Goal: Task Accomplishment & Management: Use online tool/utility

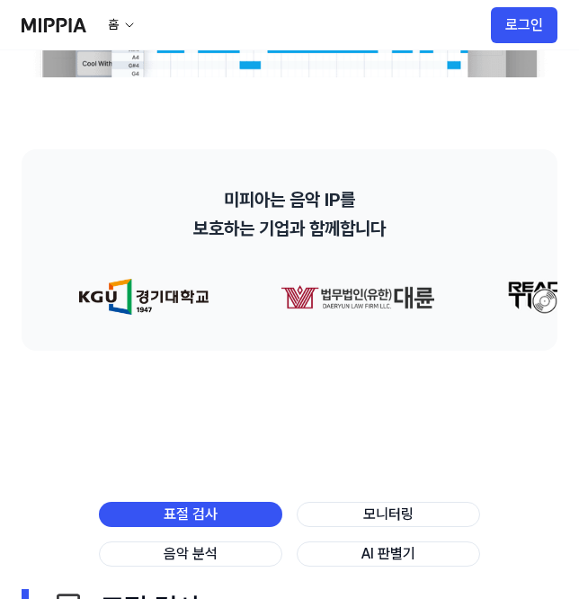
scroll to position [597, 0]
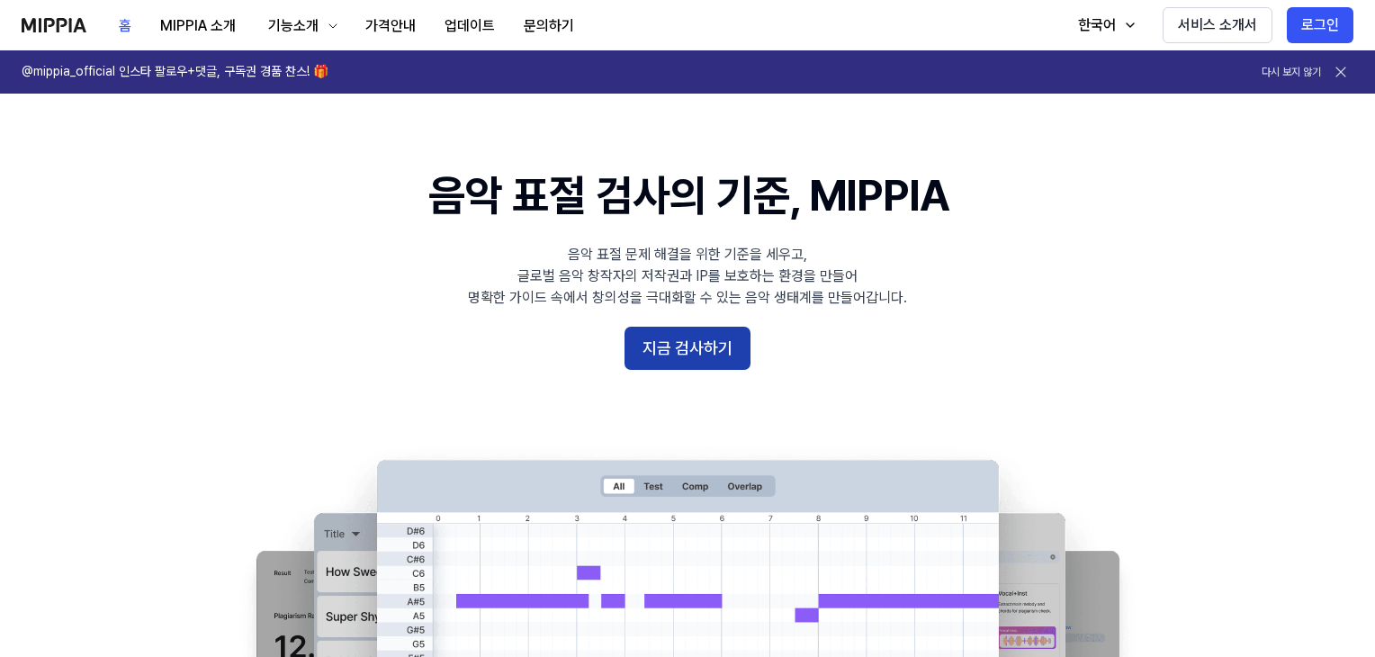
click at [693, 354] on button "지금 검사하기" at bounding box center [687, 348] width 126 height 43
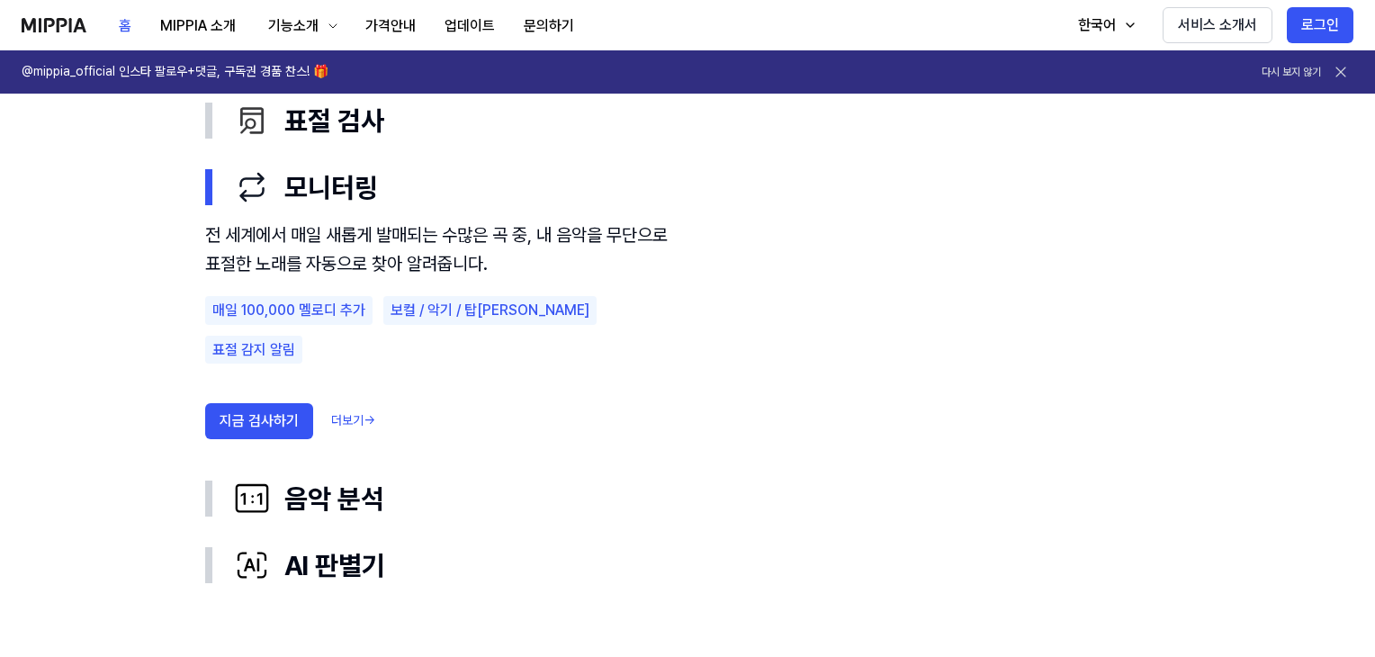
scroll to position [1079, 0]
click at [292, 402] on button "지금 검사하기" at bounding box center [259, 420] width 108 height 36
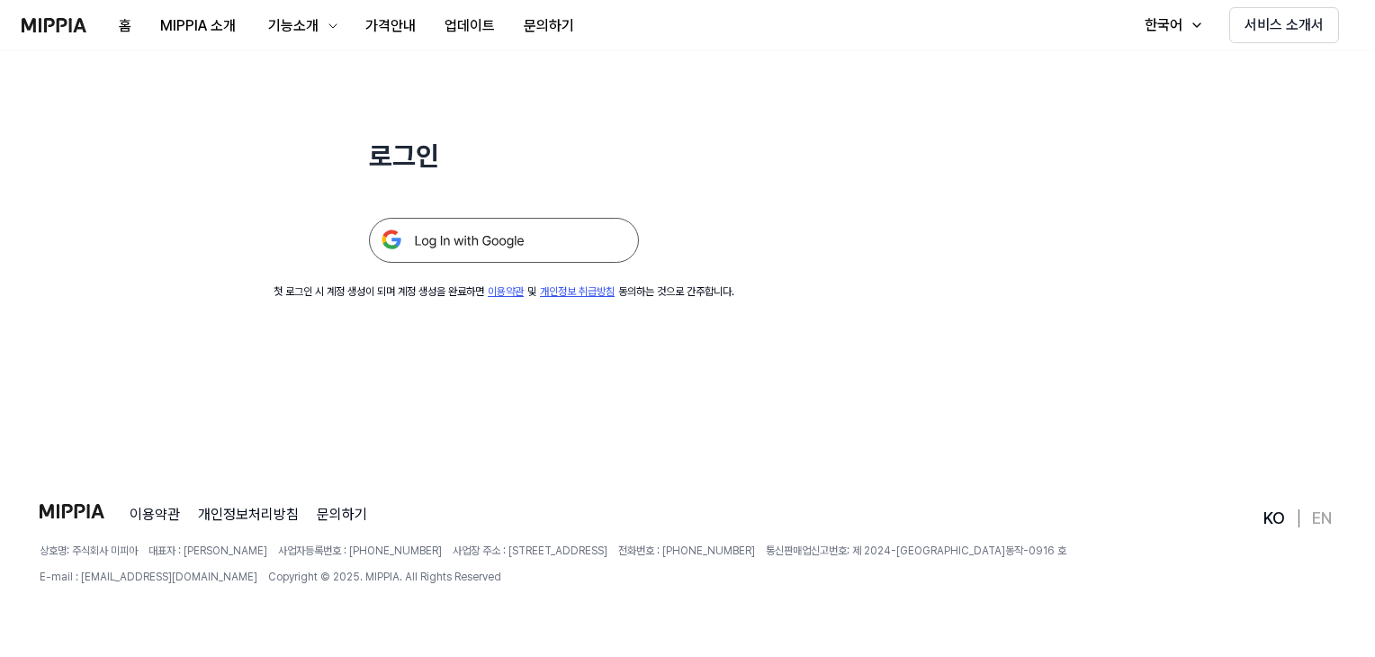
scroll to position [0, 0]
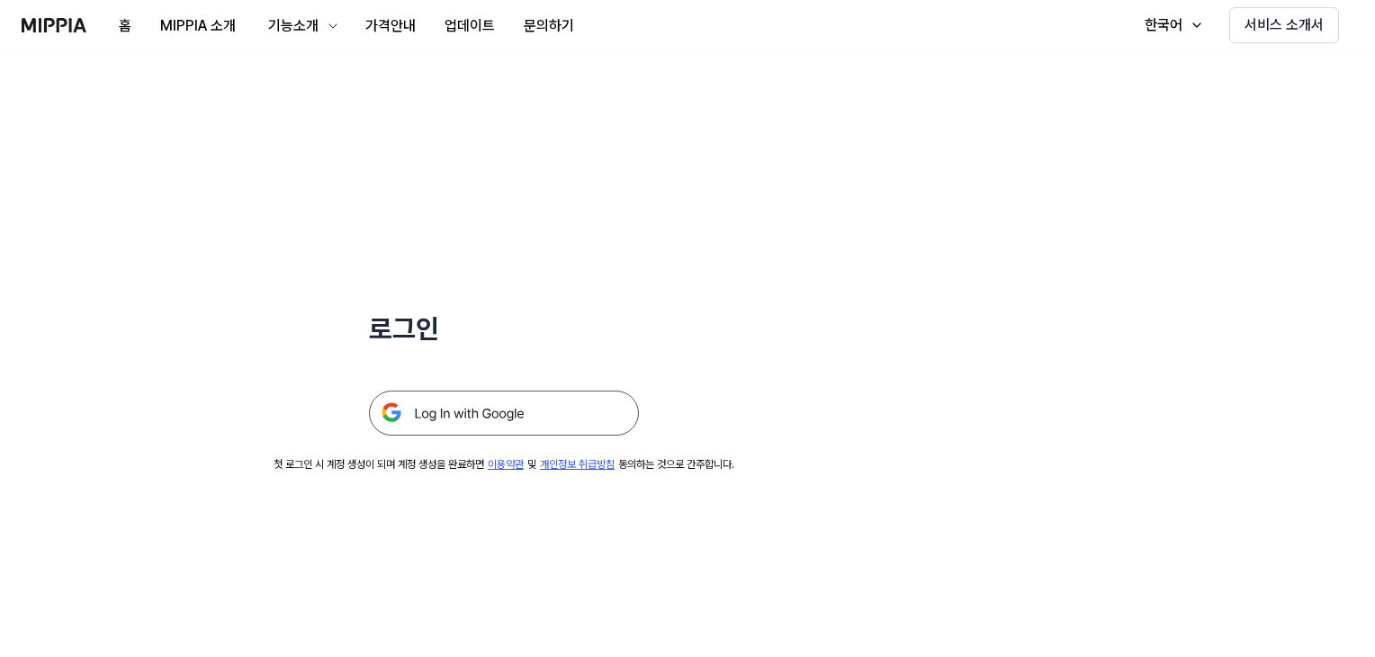
click at [479, 426] on img at bounding box center [504, 413] width 270 height 45
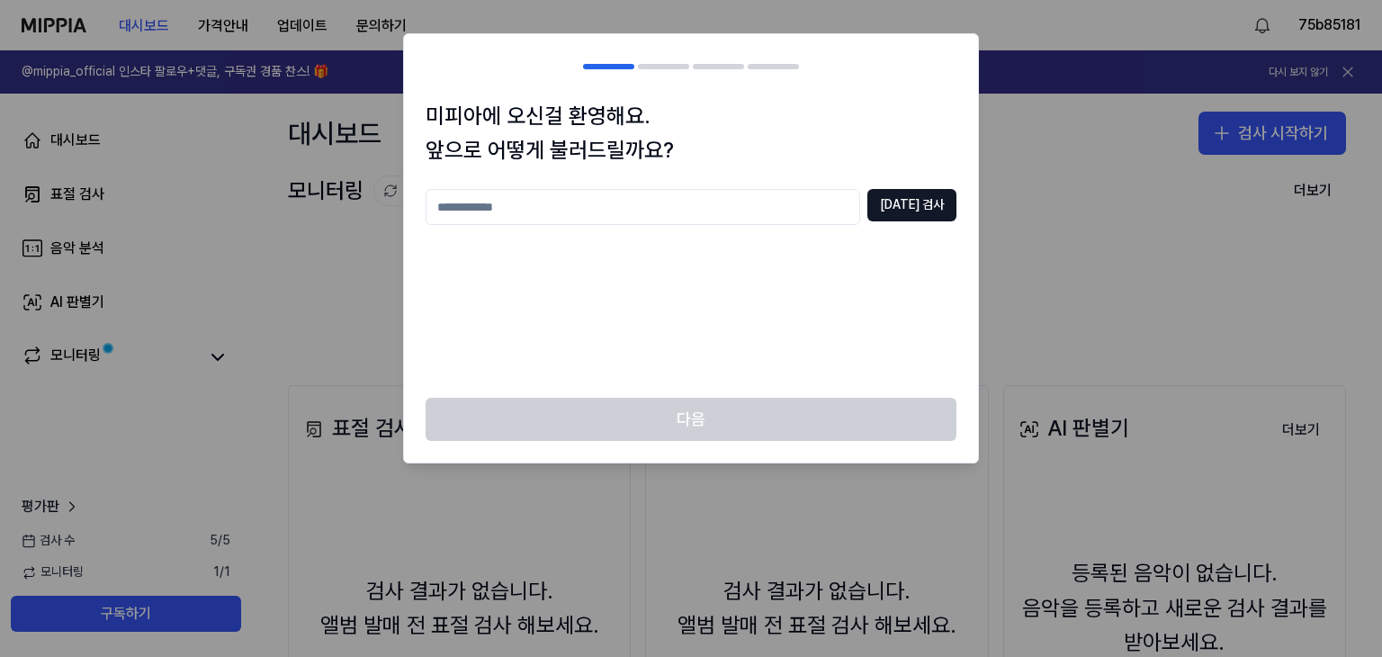
click at [766, 200] on input "text" at bounding box center [643, 207] width 435 height 36
type input "*"
type input "*****"
click at [911, 200] on button "중복 검사" at bounding box center [911, 205] width 89 height 32
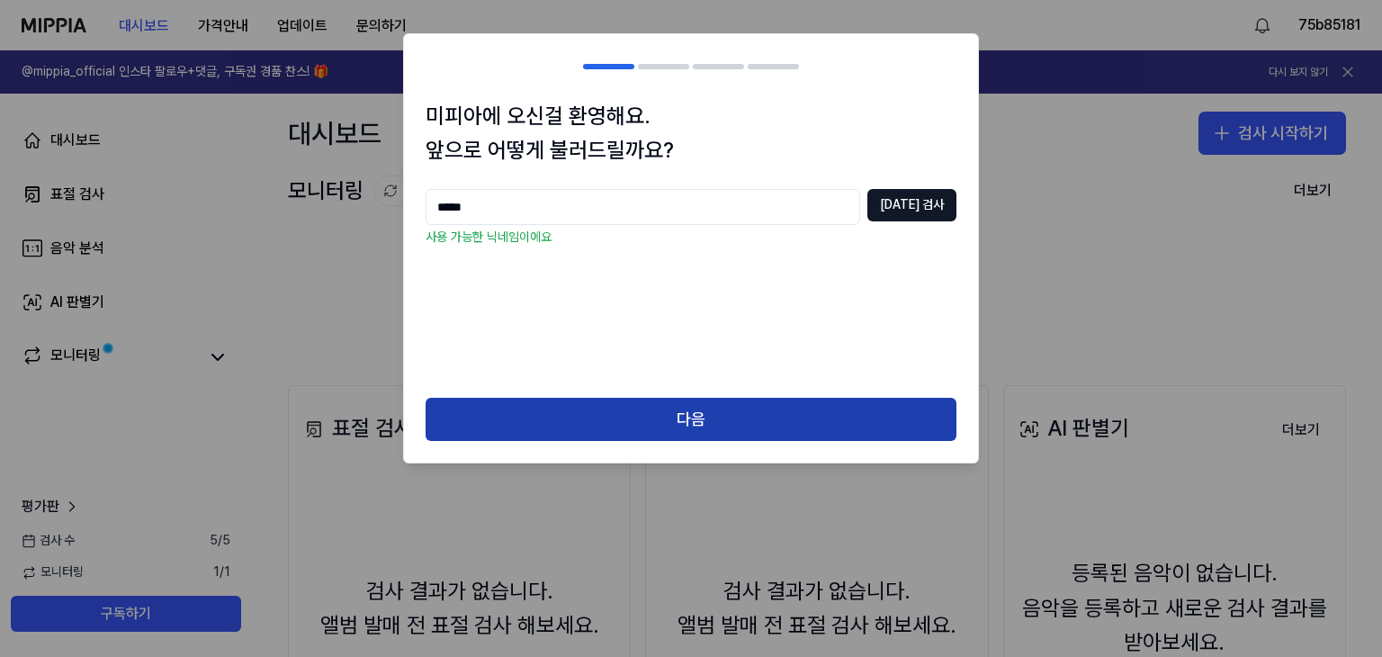
click at [688, 400] on button "다음" at bounding box center [691, 419] width 531 height 43
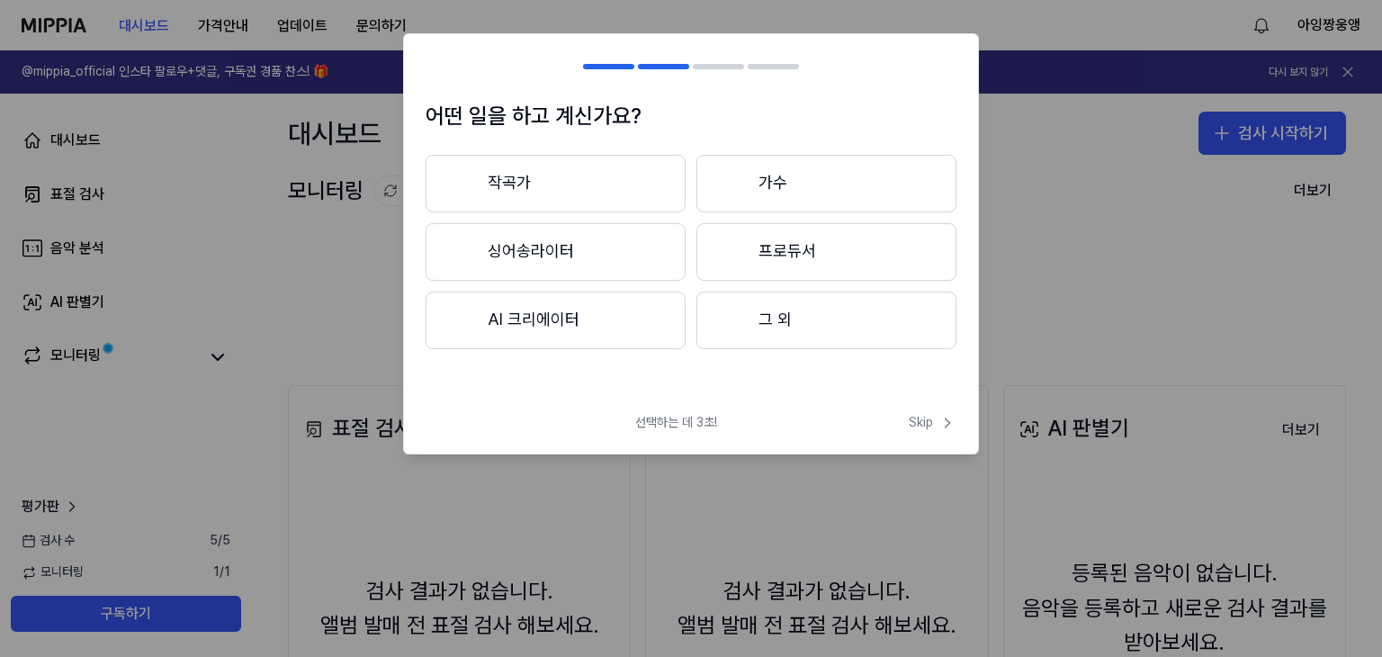
click at [633, 194] on button "작곡가" at bounding box center [556, 184] width 260 height 58
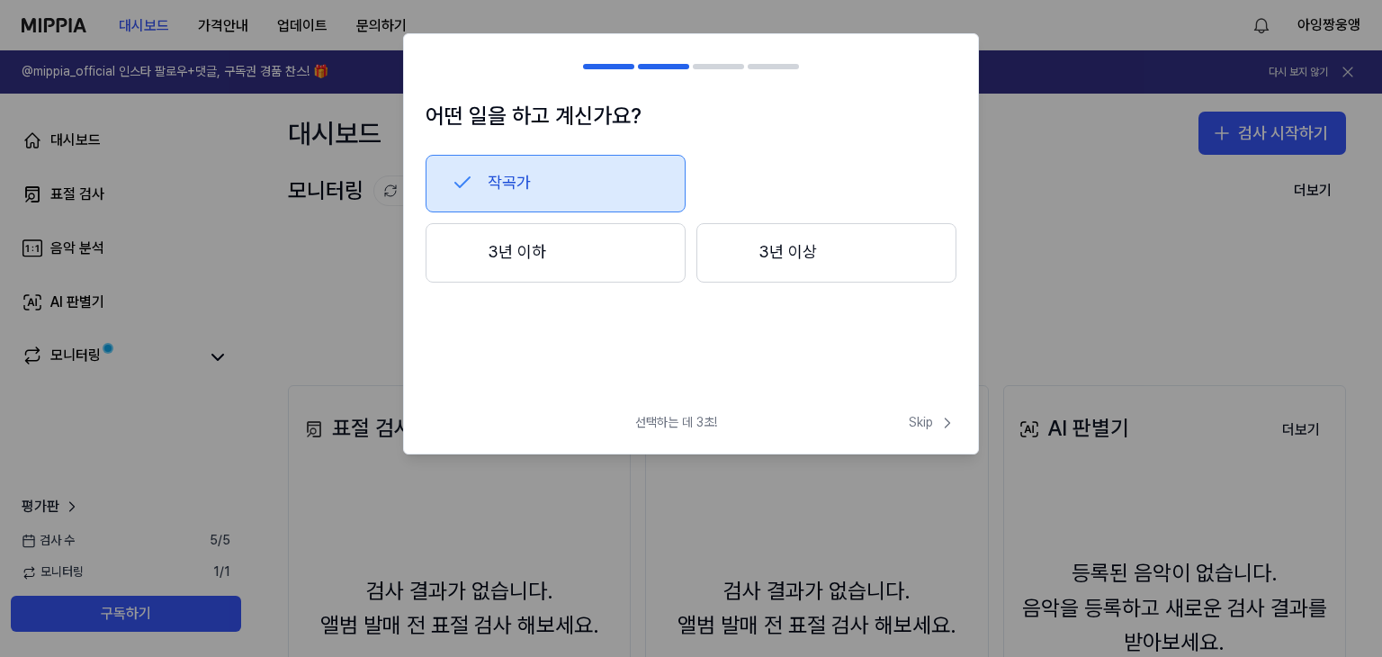
click at [642, 246] on button "3년 이하" at bounding box center [556, 252] width 260 height 59
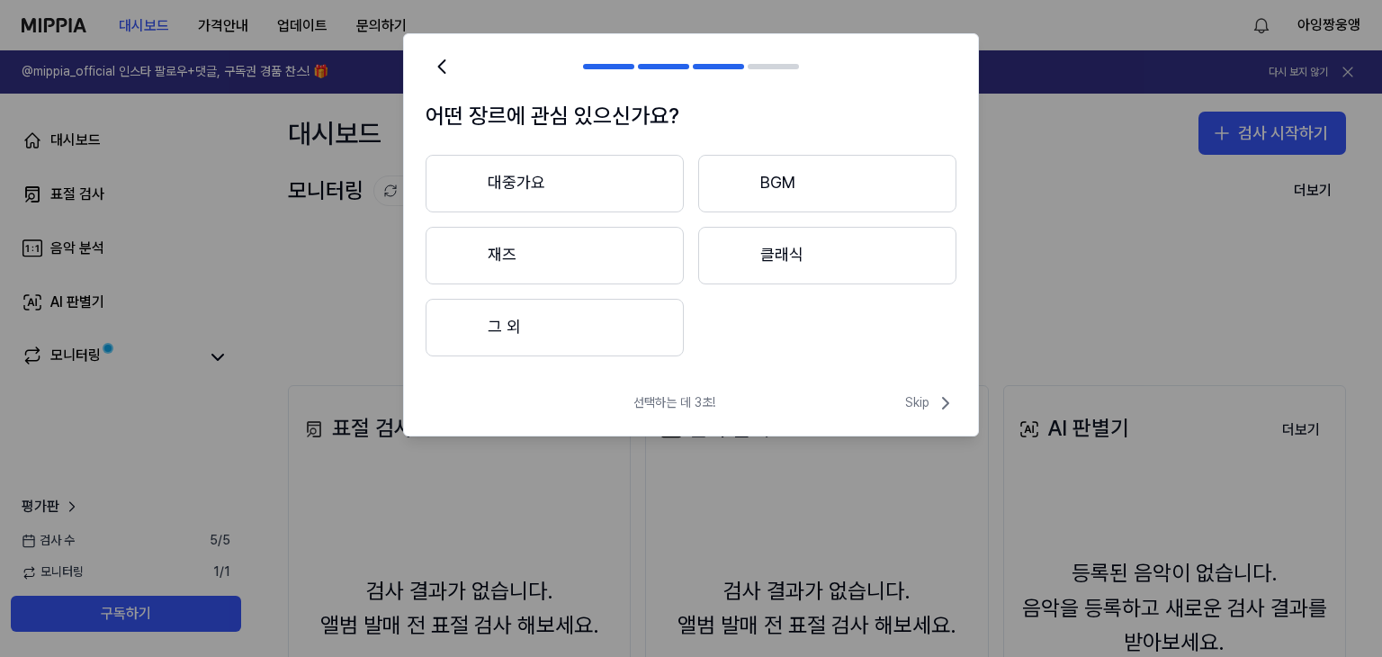
click at [637, 174] on button "대중가요" at bounding box center [555, 184] width 258 height 58
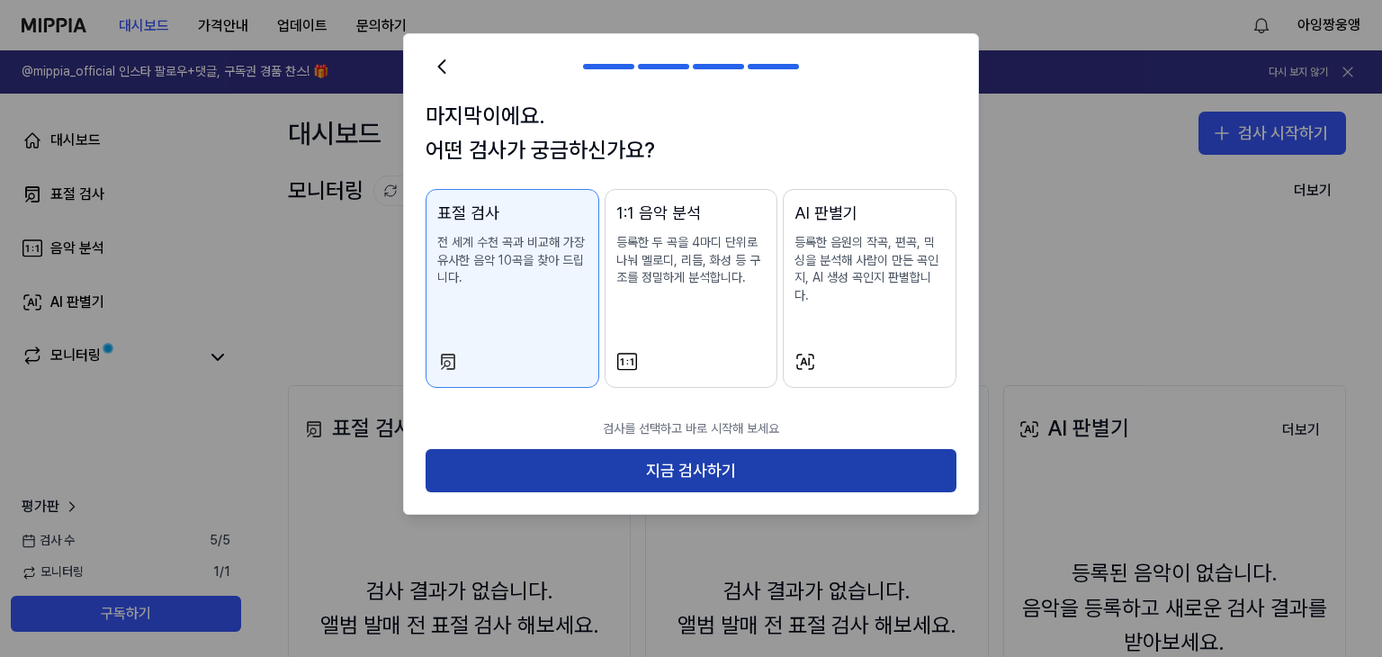
click at [709, 449] on button "지금 검사하기" at bounding box center [691, 470] width 531 height 43
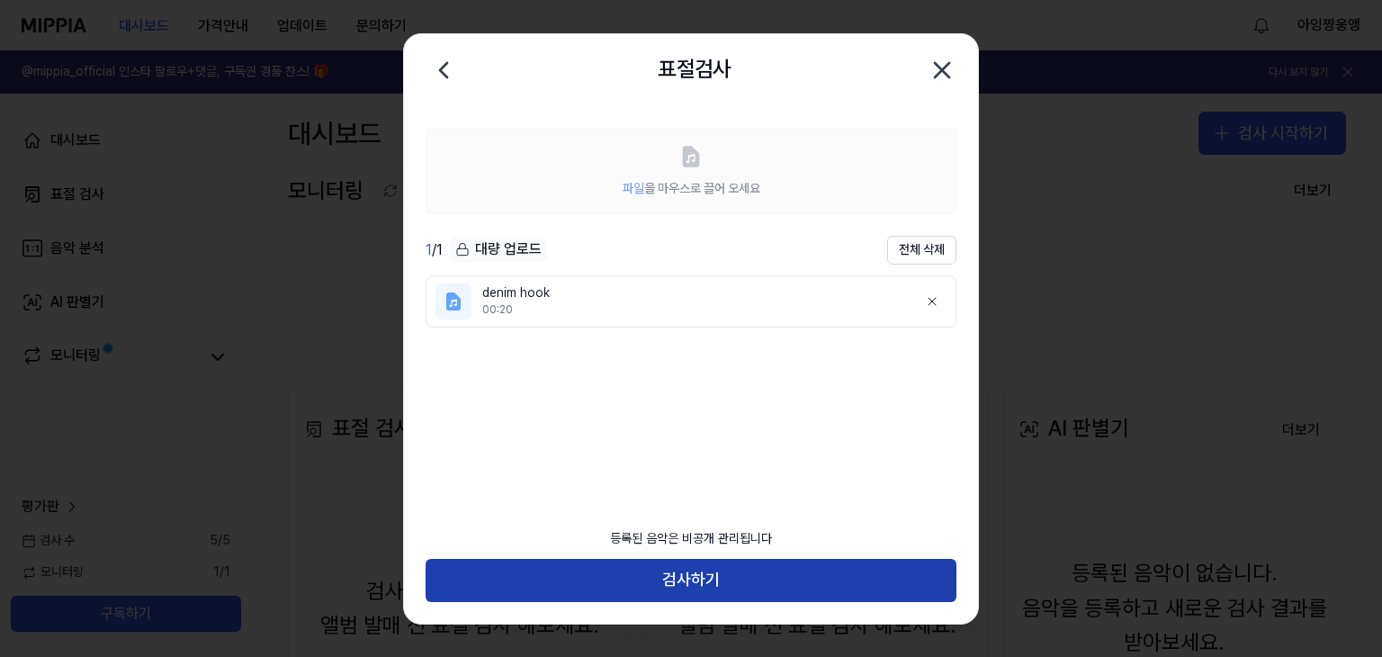
click at [687, 579] on button "검사하기" at bounding box center [691, 580] width 531 height 43
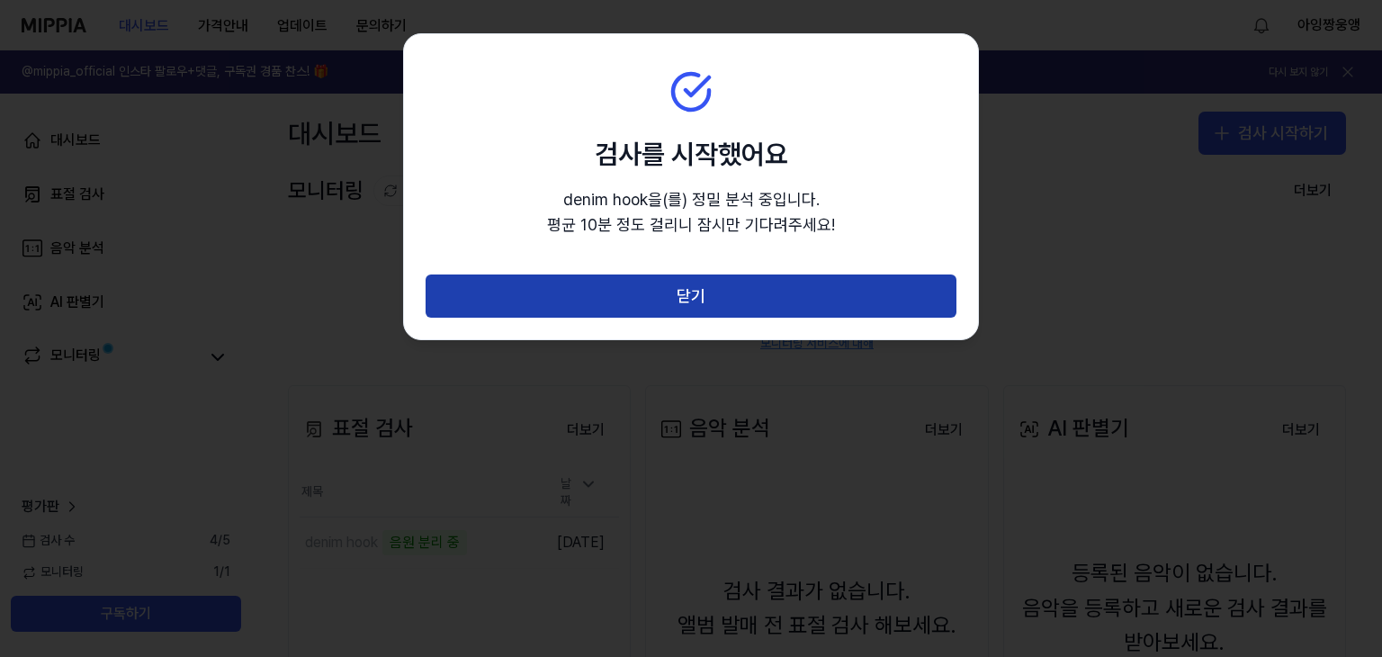
click at [782, 287] on button "닫기" at bounding box center [691, 295] width 531 height 43
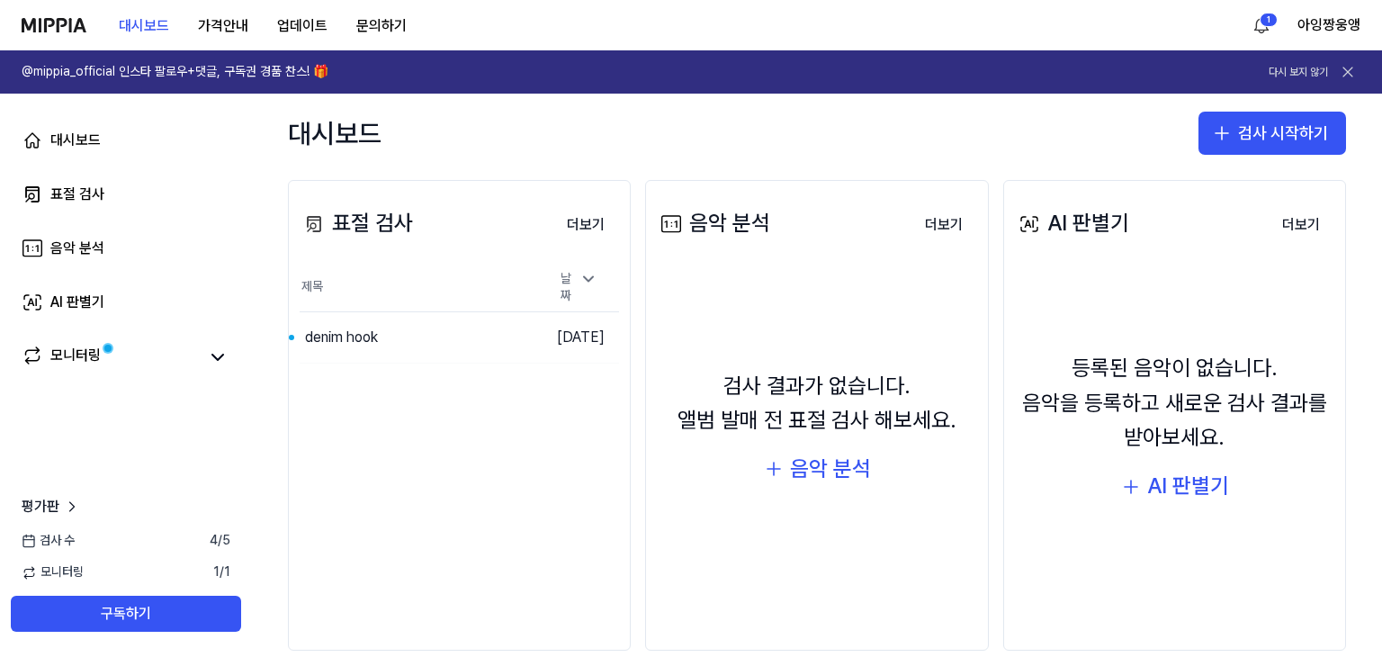
scroll to position [205, 0]
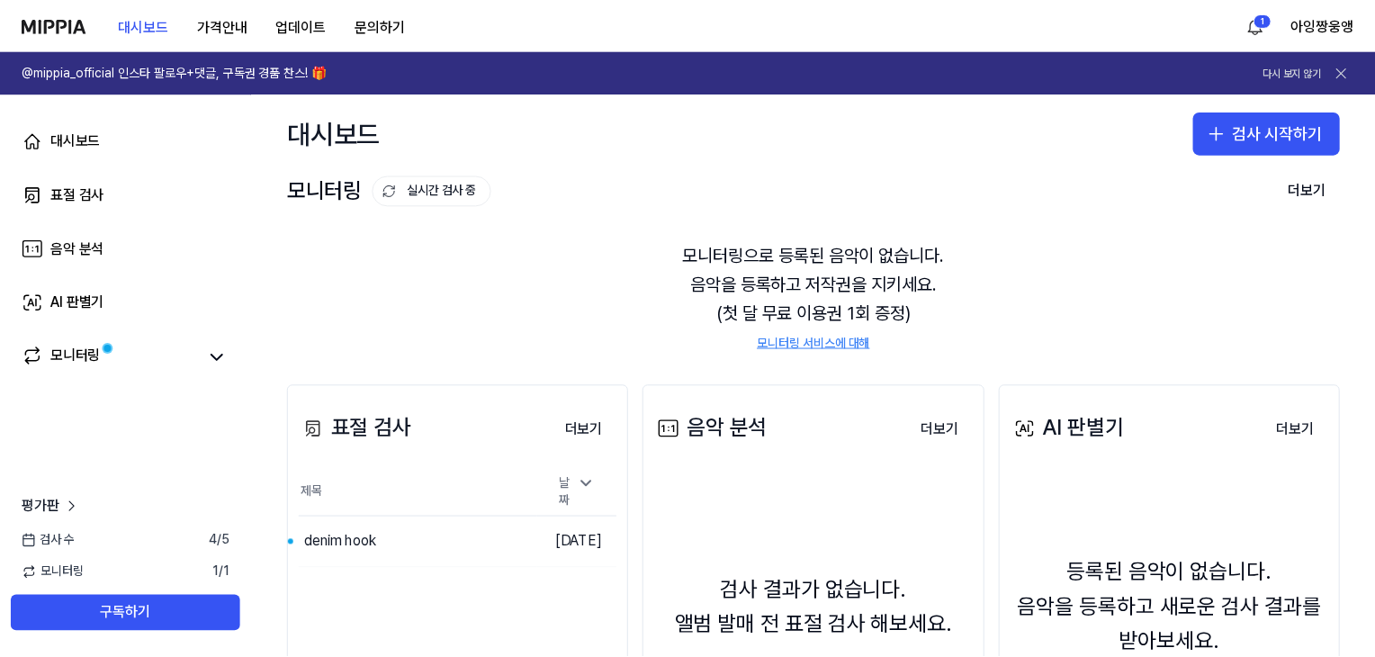
scroll to position [166, 0]
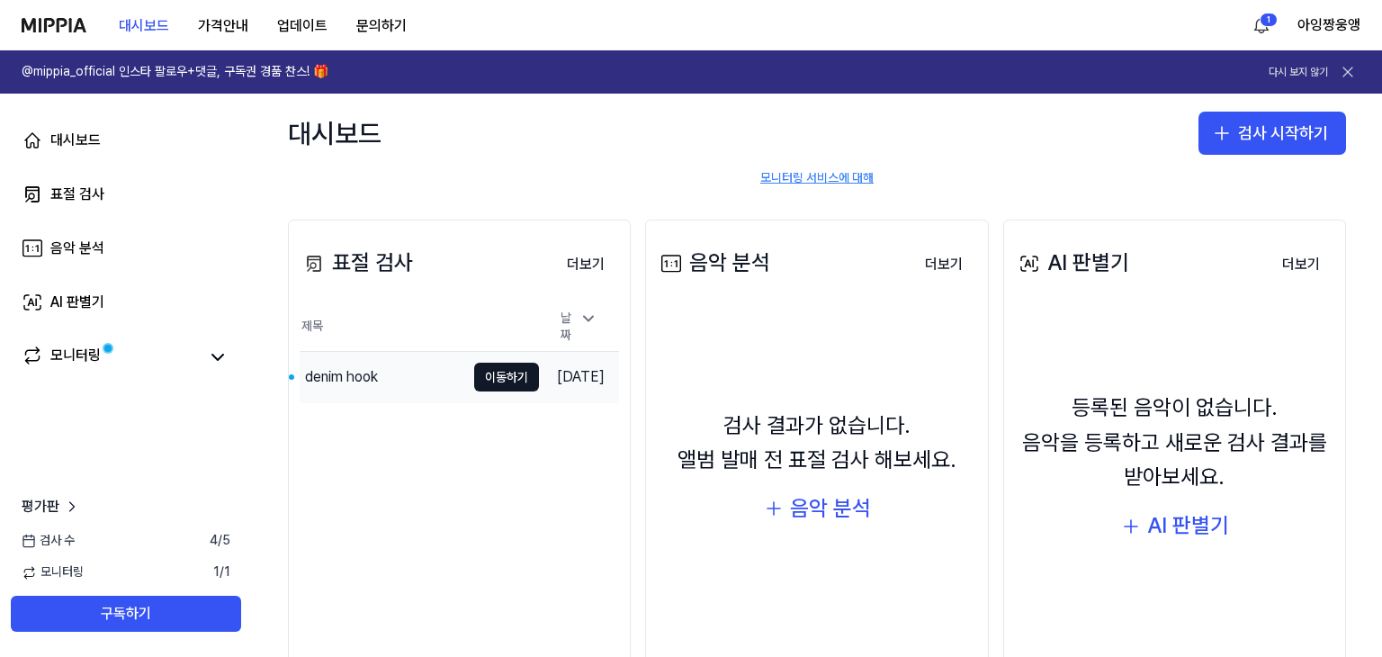
click at [389, 369] on div "denim hook" at bounding box center [383, 377] width 166 height 50
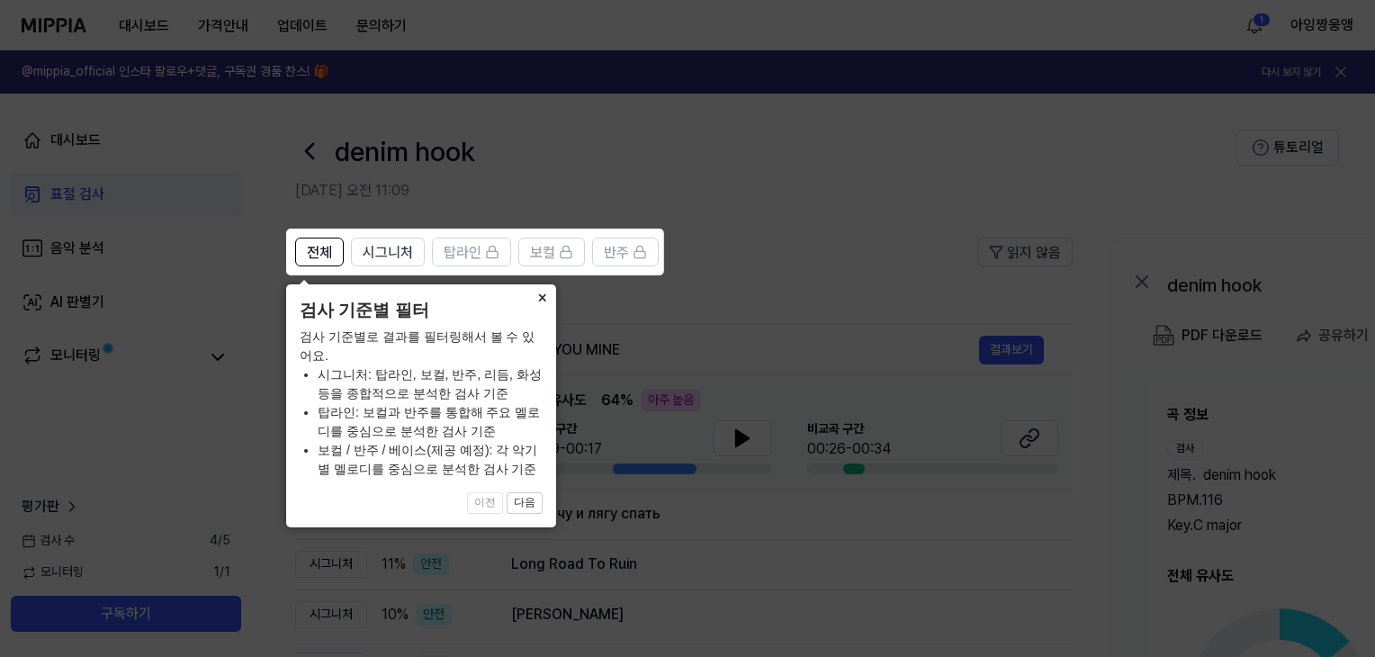
click at [543, 304] on button "×" at bounding box center [541, 296] width 29 height 25
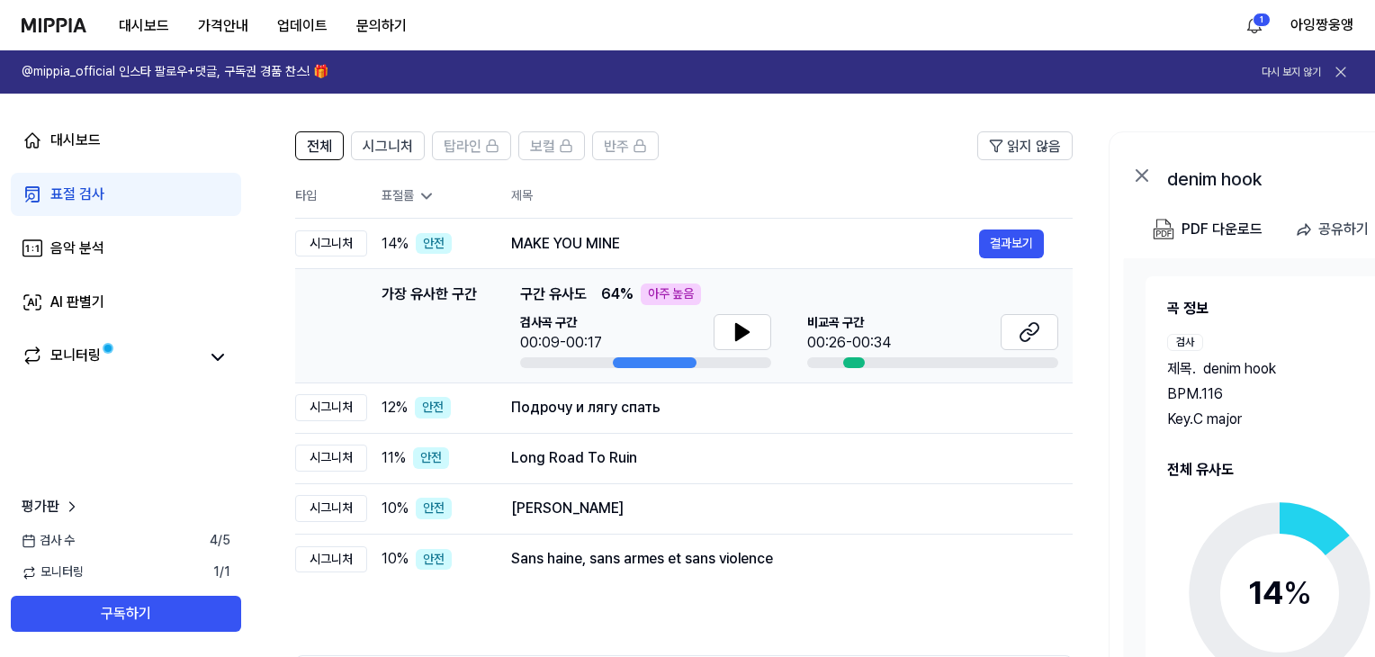
scroll to position [107, 0]
click at [722, 341] on button at bounding box center [743, 331] width 58 height 36
click at [1042, 341] on button at bounding box center [1030, 331] width 58 height 36
click at [732, 332] on icon at bounding box center [743, 331] width 22 height 22
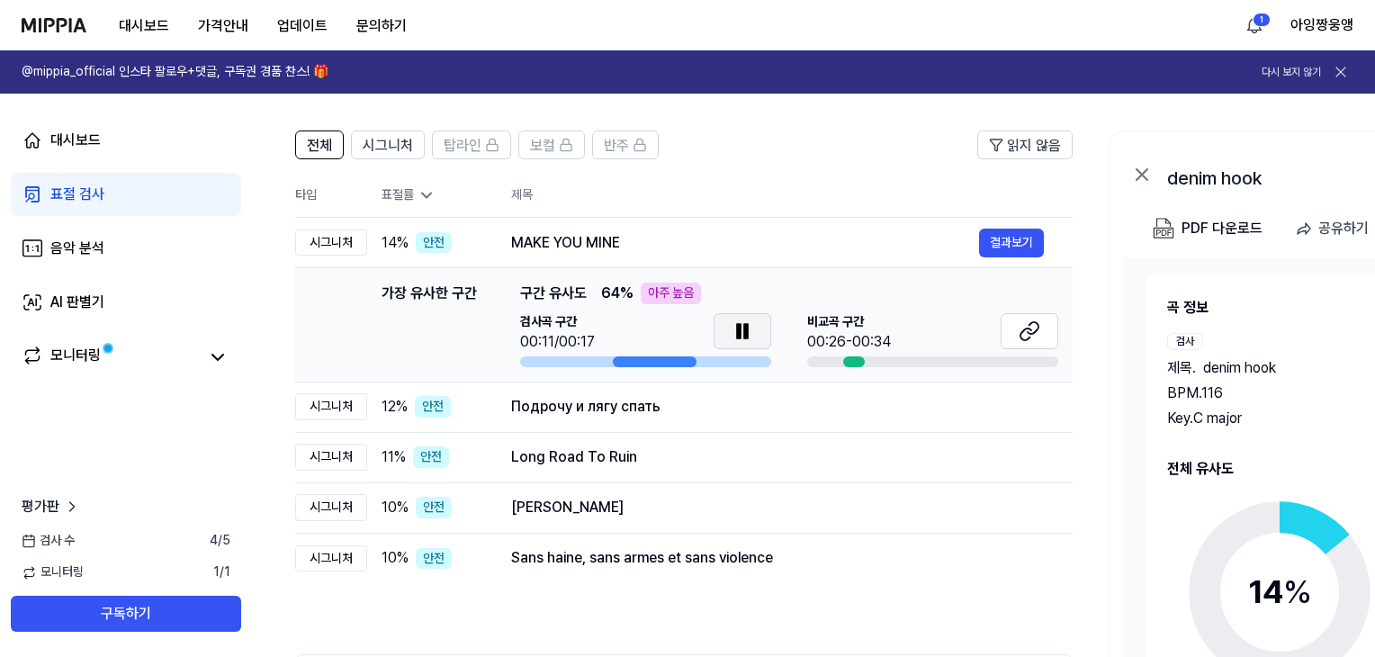
click at [732, 332] on icon at bounding box center [743, 331] width 22 height 22
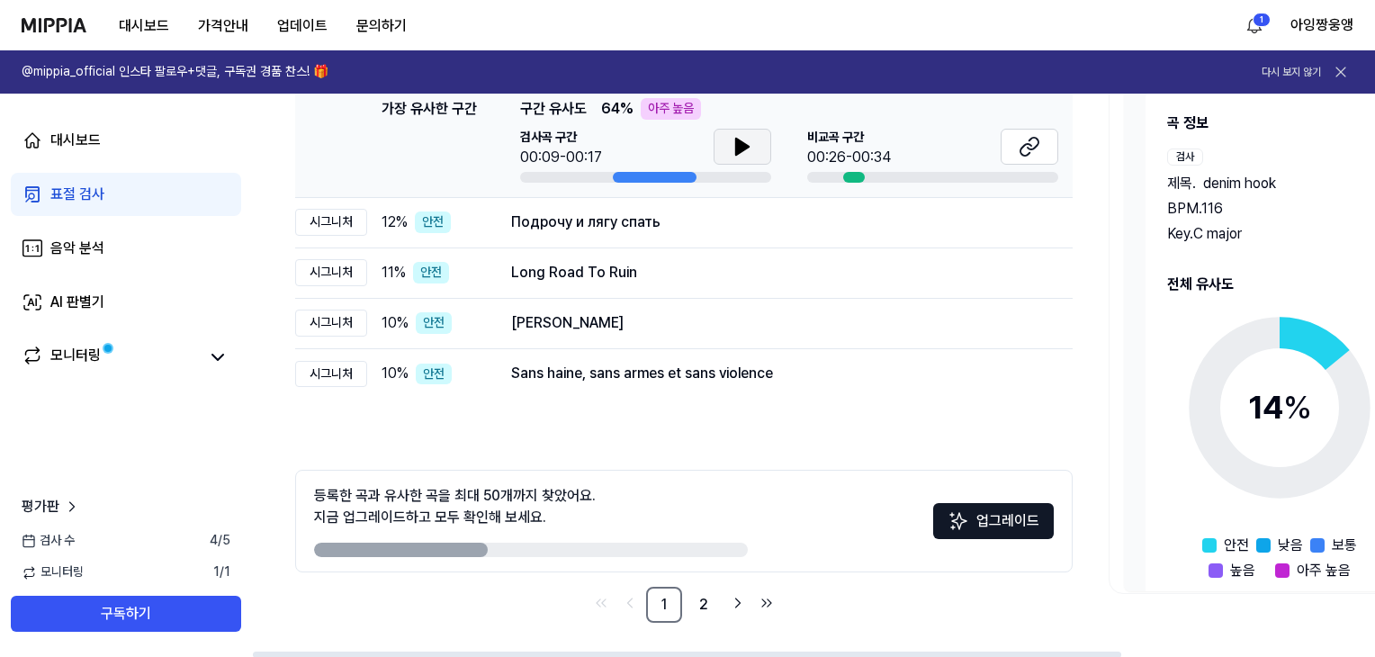
scroll to position [293, 0]
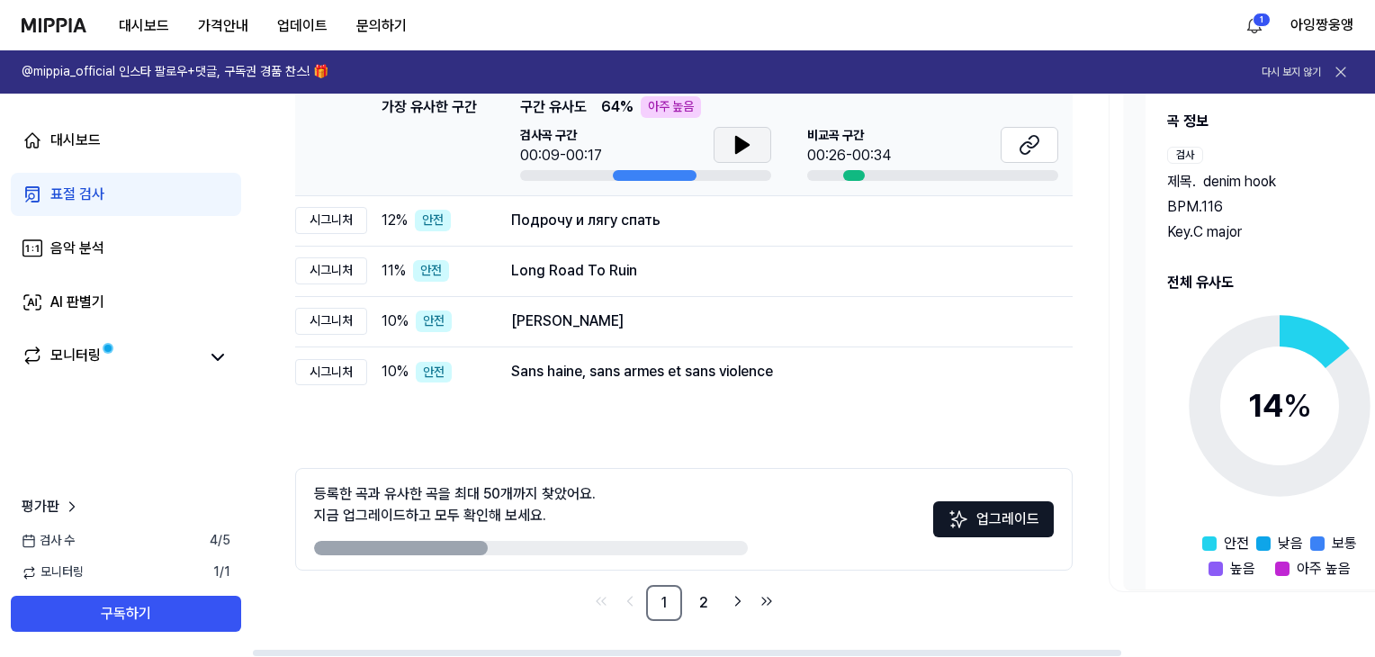
drag, startPoint x: 457, startPoint y: 543, endPoint x: 529, endPoint y: 542, distance: 72.0
click at [529, 542] on div at bounding box center [531, 548] width 434 height 14
click at [708, 606] on link "2" at bounding box center [704, 603] width 36 height 36
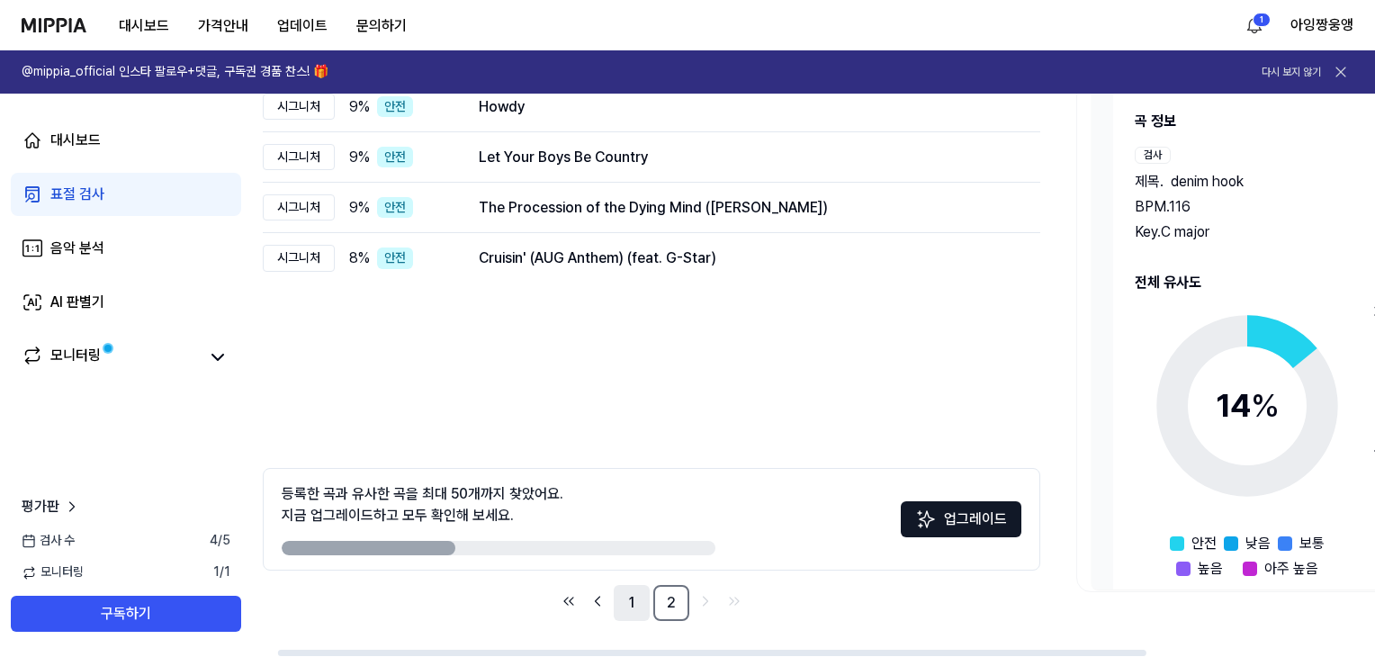
click at [630, 607] on link "1" at bounding box center [632, 603] width 36 height 36
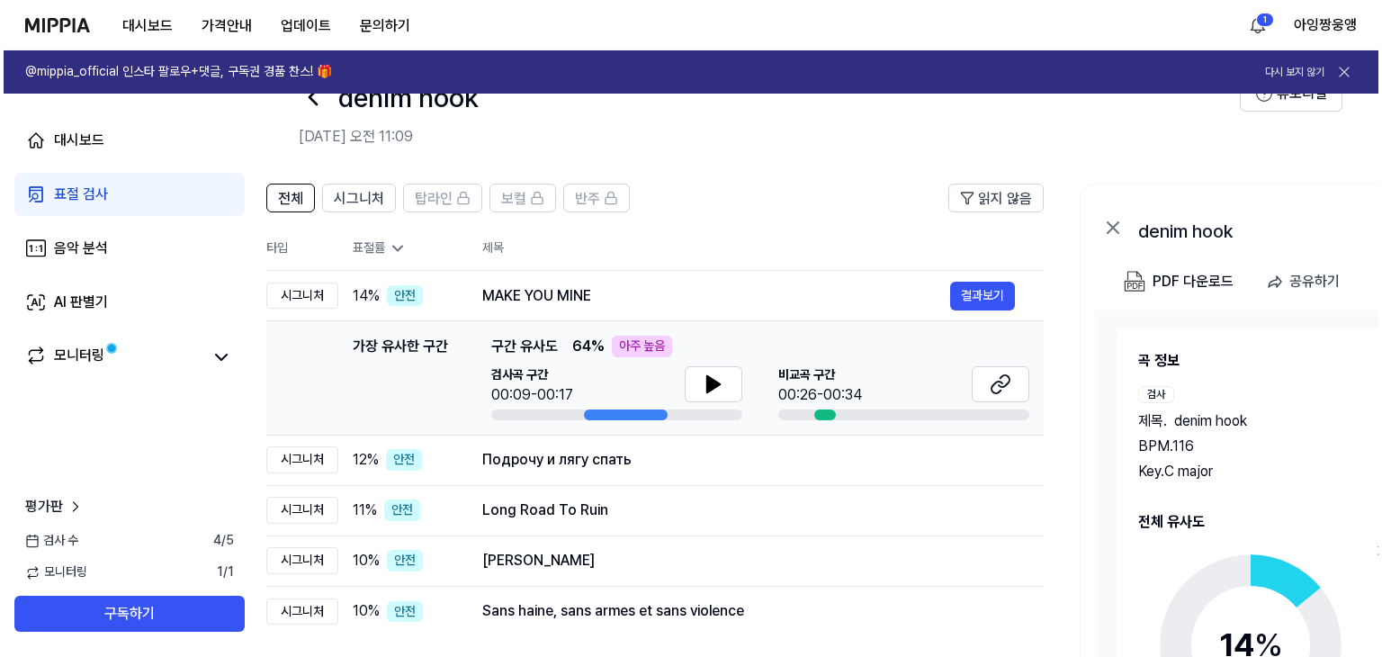
scroll to position [0, 0]
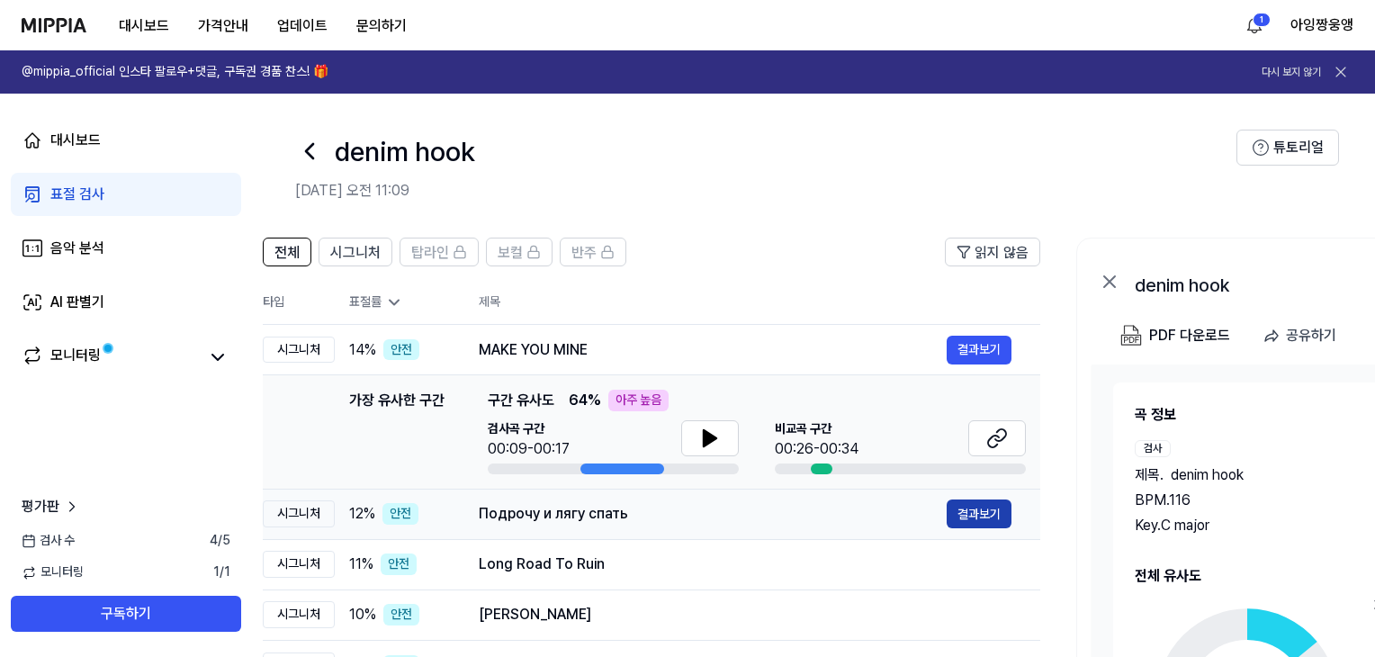
click at [974, 516] on button "결과보기" at bounding box center [979, 513] width 65 height 29
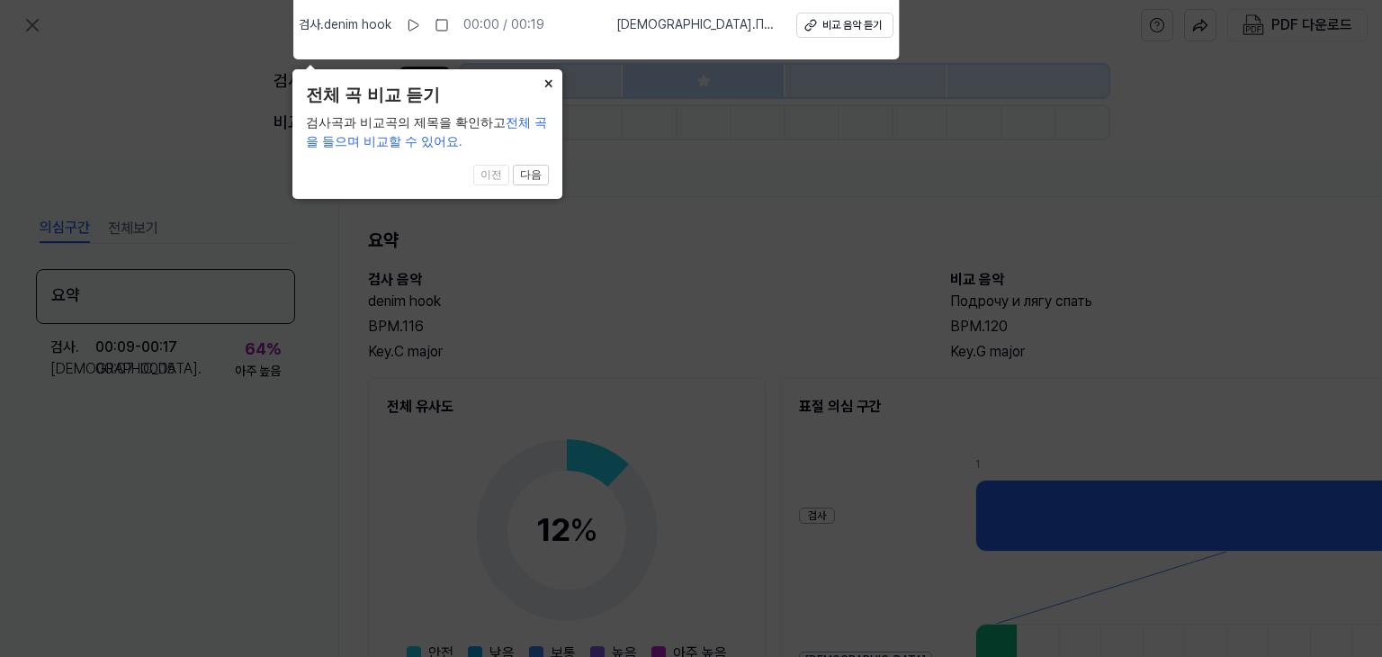
click at [557, 79] on button "×" at bounding box center [548, 81] width 29 height 25
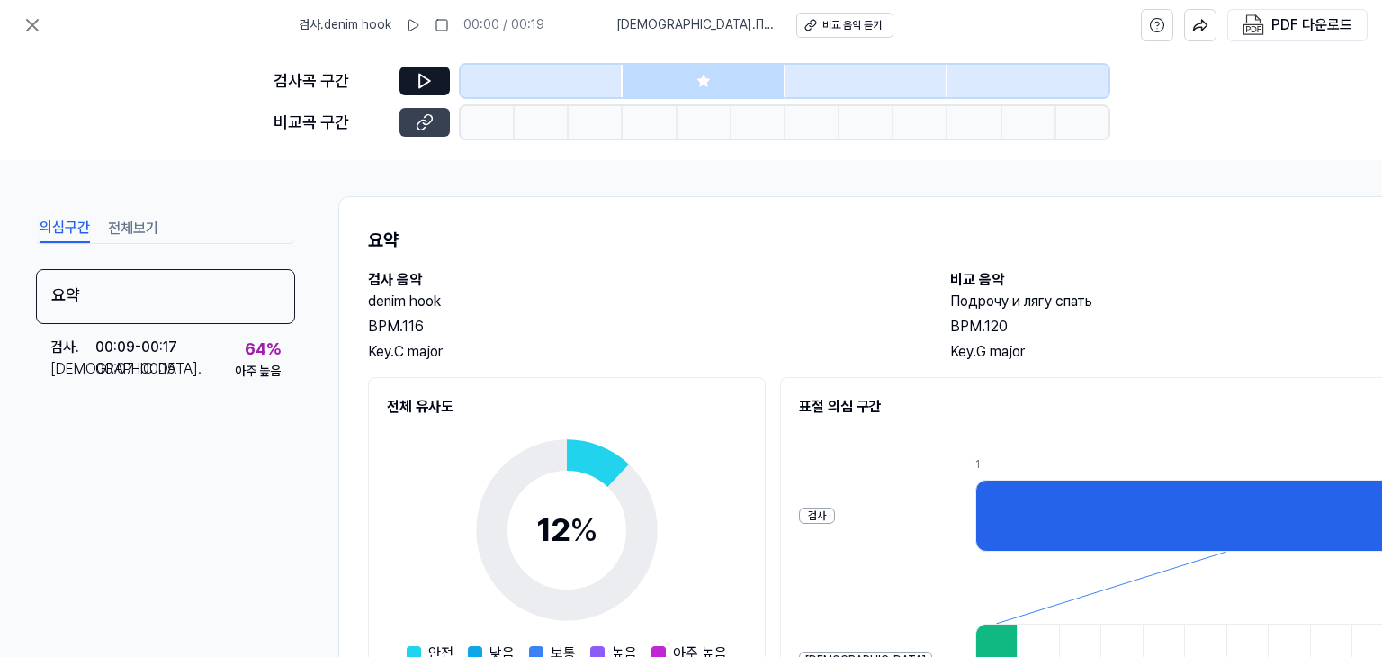
click at [429, 129] on icon at bounding box center [425, 122] width 18 height 18
